Goal: Find specific page/section: Find specific page/section

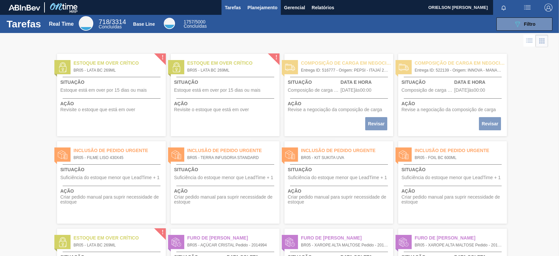
click at [249, 7] on span "Planejamento" at bounding box center [263, 8] width 30 height 8
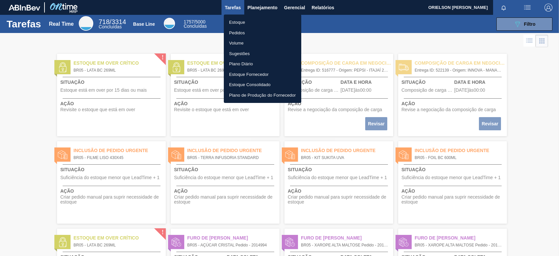
click at [262, 20] on li "Estoque" at bounding box center [263, 22] width 78 height 11
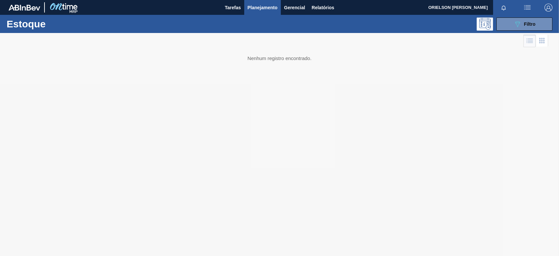
click at [530, 17] on button "089F7B8B-B2A5-4AFE-B5C0-19BA573D28AC Filtro" at bounding box center [525, 23] width 56 height 13
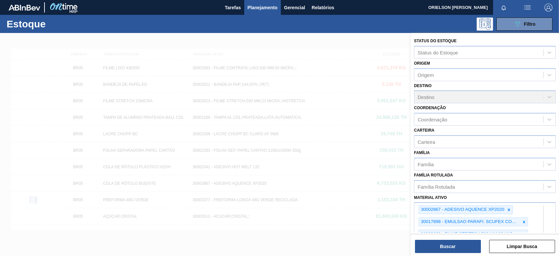
scroll to position [201, 0]
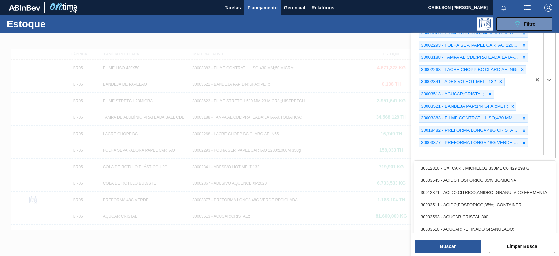
click at [466, 151] on div "30002867 - ADESIVO AQUENCE XP2020 30017898 - EMULSAO PARAFI. SCUFEX CONCEN. ECO…" at bounding box center [473, 80] width 117 height 156
paste ativo "30002831"
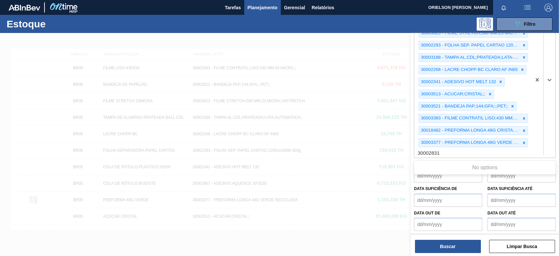
type ativo "30002831"
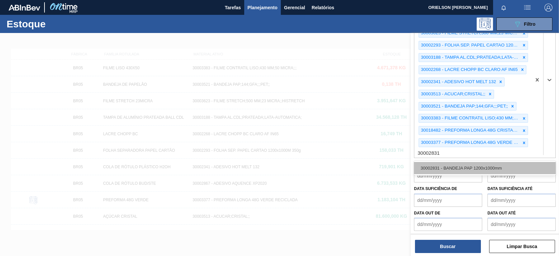
click at [477, 166] on div "30002831 - BANDEJA PAP 1200x1000mm" at bounding box center [485, 168] width 142 height 12
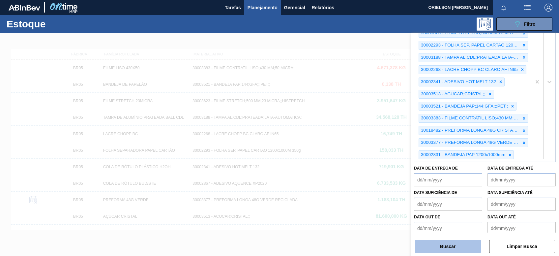
click at [434, 251] on button "Buscar" at bounding box center [448, 246] width 66 height 13
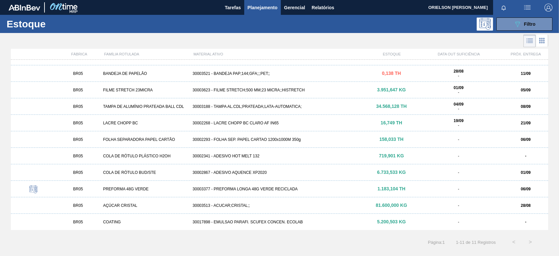
scroll to position [0, 0]
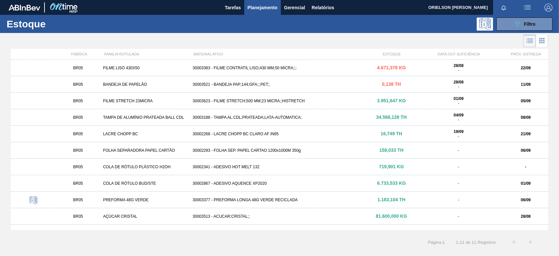
click at [377, 84] on div "0,138 TH" at bounding box center [391, 84] width 45 height 5
